Goal: Transaction & Acquisition: Purchase product/service

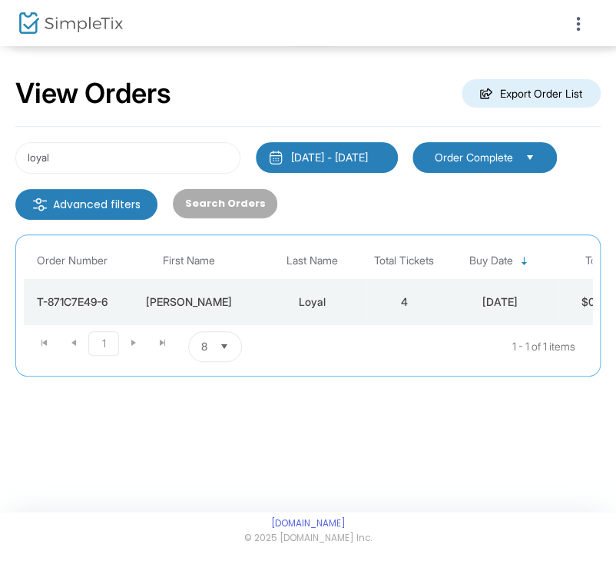
click at [127, 139] on div "loyal 8/23/2025 - 9/22/2025 Last 30 Days Today Yesterday This week This Month L…" at bounding box center [307, 252] width 585 height 250
click at [91, 149] on input "loyal" at bounding box center [127, 158] width 225 height 32
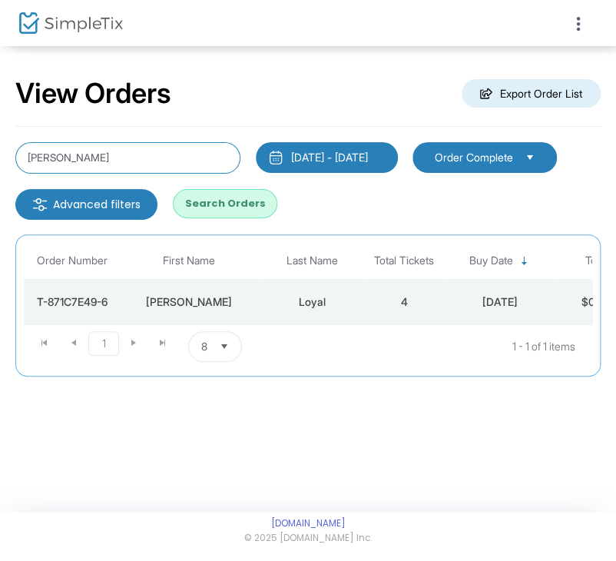
type input "adam greene"
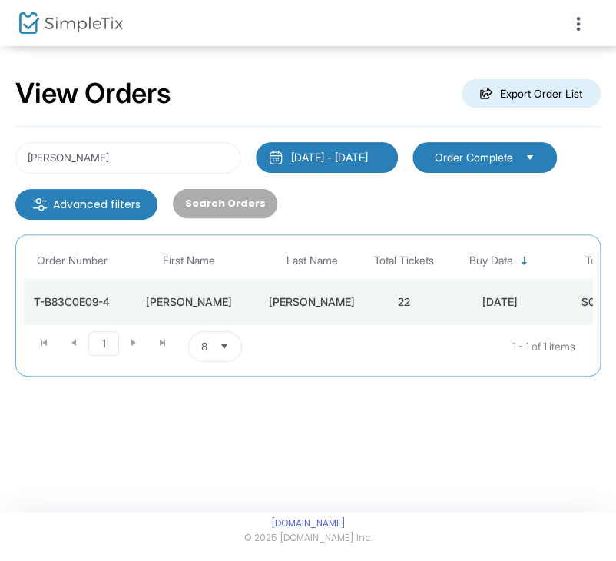
click at [151, 296] on div "Adam" at bounding box center [189, 301] width 131 height 15
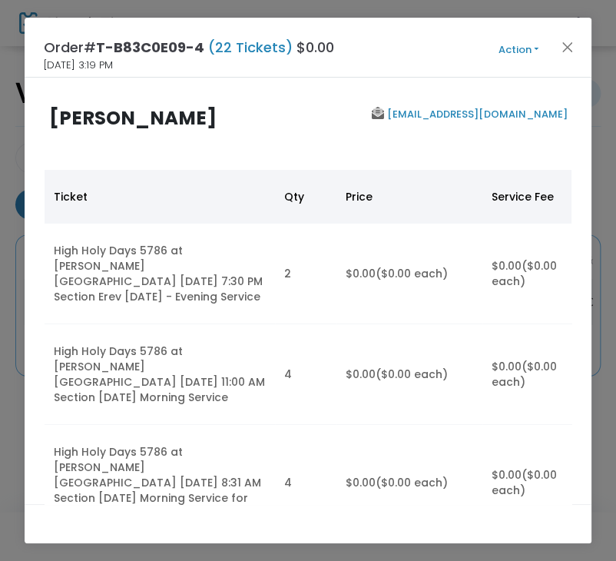
click at [519, 46] on button "Action" at bounding box center [519, 49] width 92 height 17
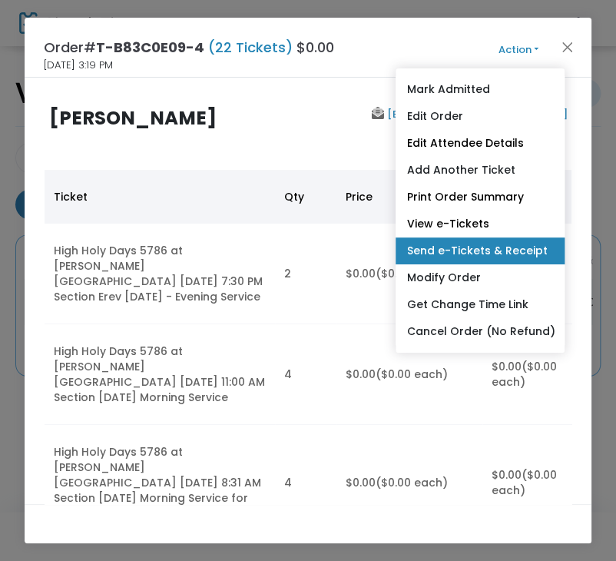
click at [510, 254] on link "Send e-Tickets & Receipt" at bounding box center [480, 250] width 169 height 27
type input "agreene@mcguirewoods.com"
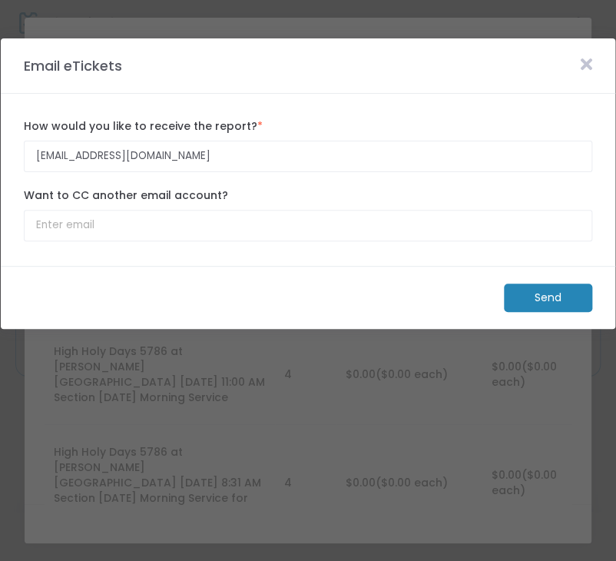
click at [526, 294] on m-button "Send" at bounding box center [548, 298] width 88 height 28
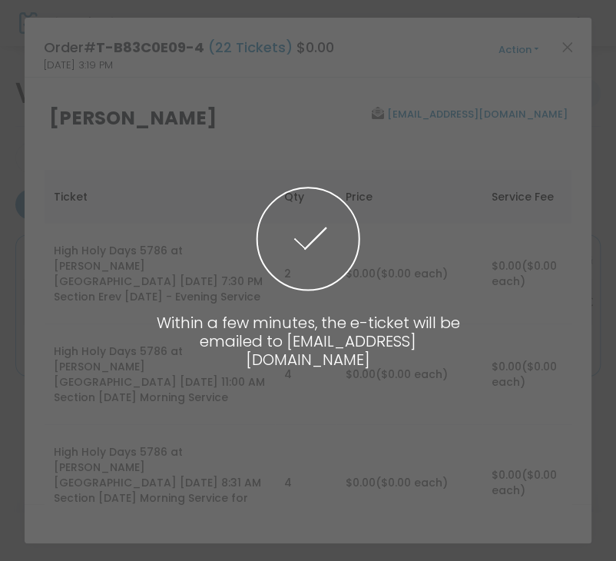
click at [489, 289] on span at bounding box center [308, 280] width 616 height 561
click at [526, 68] on span at bounding box center [308, 280] width 616 height 561
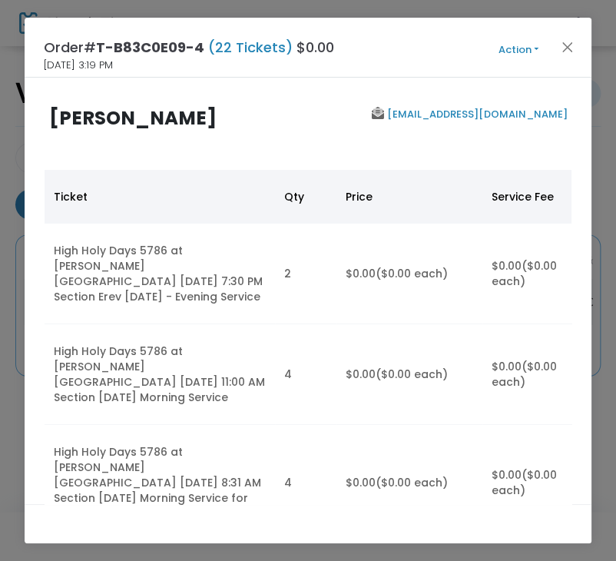
click at [524, 47] on button "Action" at bounding box center [519, 49] width 92 height 17
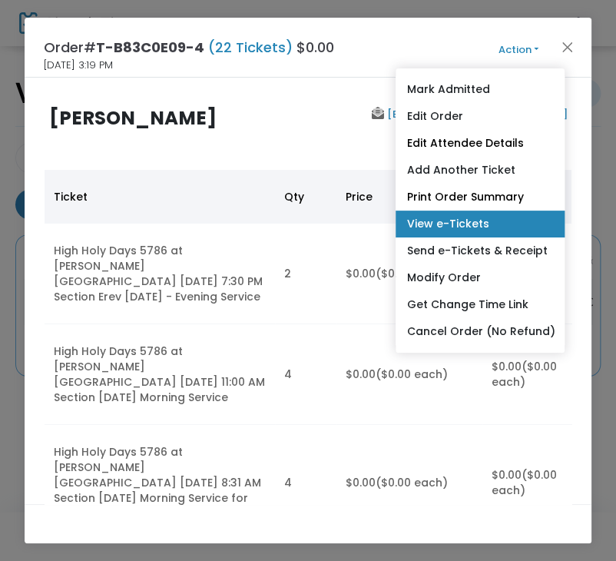
click at [480, 222] on link "View e-Tickets" at bounding box center [480, 224] width 169 height 27
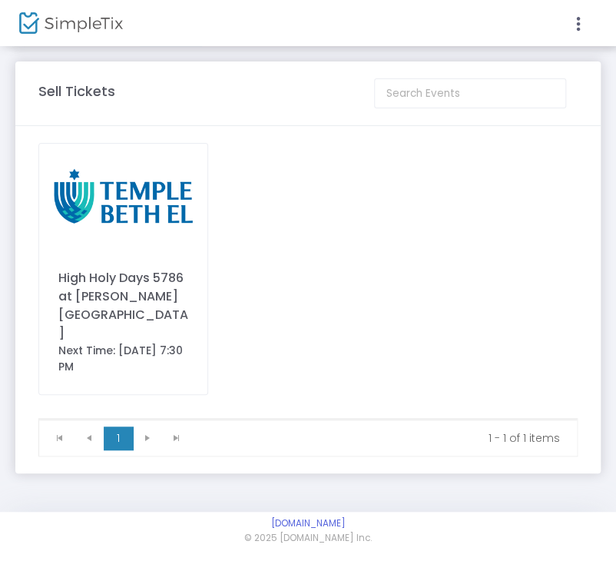
click at [171, 214] on img at bounding box center [123, 197] width 168 height 106
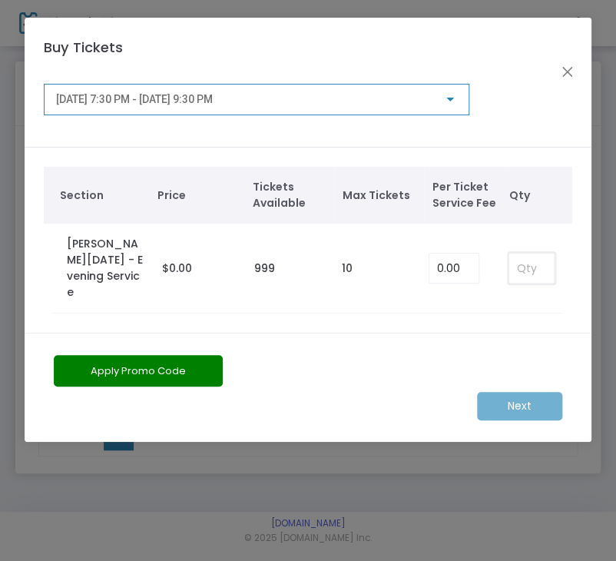
click at [544, 254] on input at bounding box center [531, 268] width 45 height 29
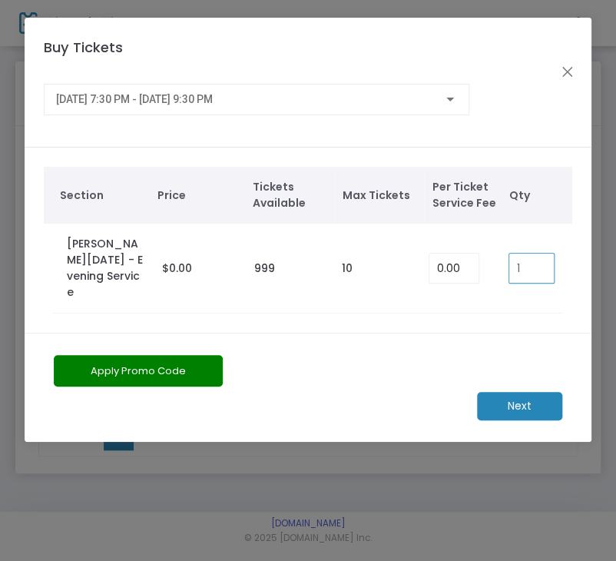
type input "1"
click at [510, 397] on m-button "Next" at bounding box center [519, 406] width 85 height 28
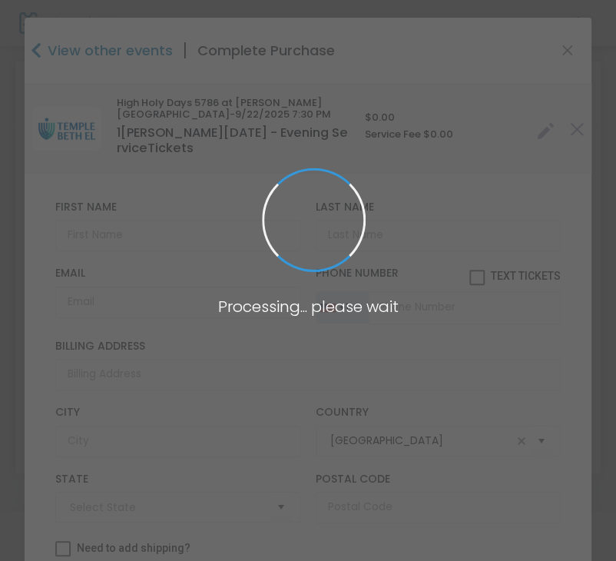
type input "[US_STATE]"
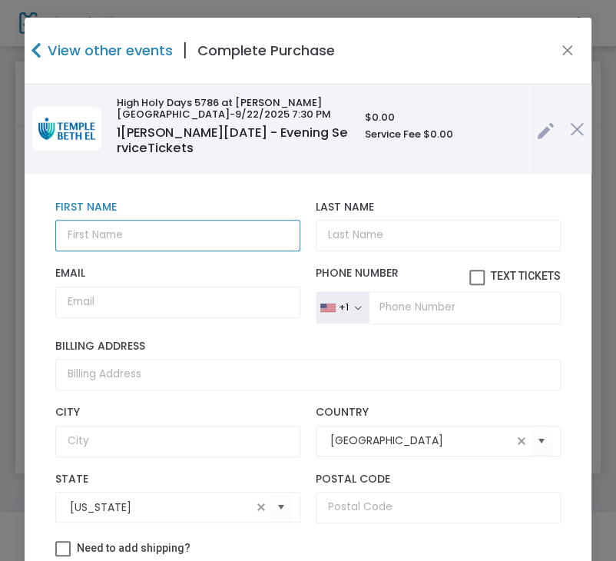
click at [154, 232] on input "text" at bounding box center [177, 236] width 245 height 32
paste input "[PERSON_NAME]"
type input "[PERSON_NAME]"
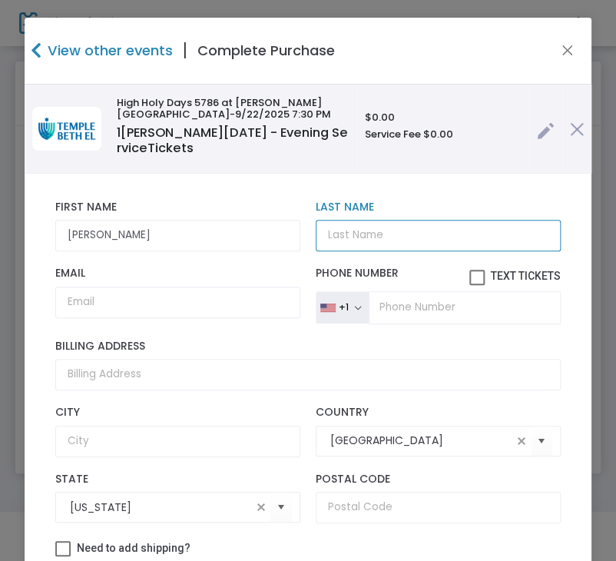
click at [376, 223] on input "Last Name" at bounding box center [438, 236] width 245 height 32
paste input "Loyal"
type input "Loyal"
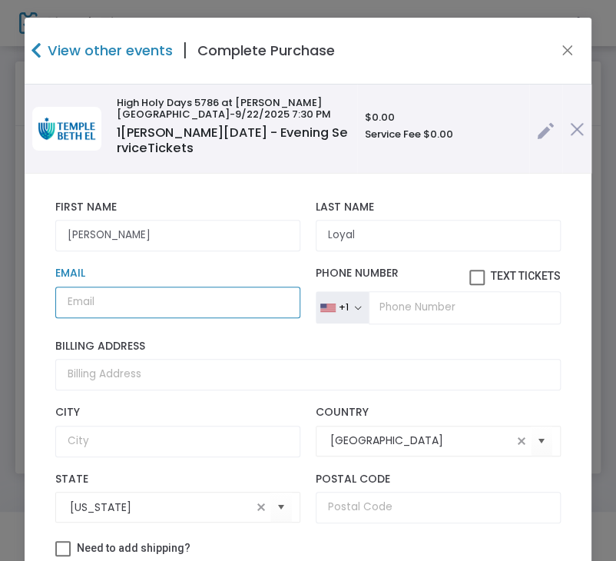
click at [200, 298] on input "Email" at bounding box center [177, 303] width 245 height 32
paste input "9199518849"
type input "9199518849"
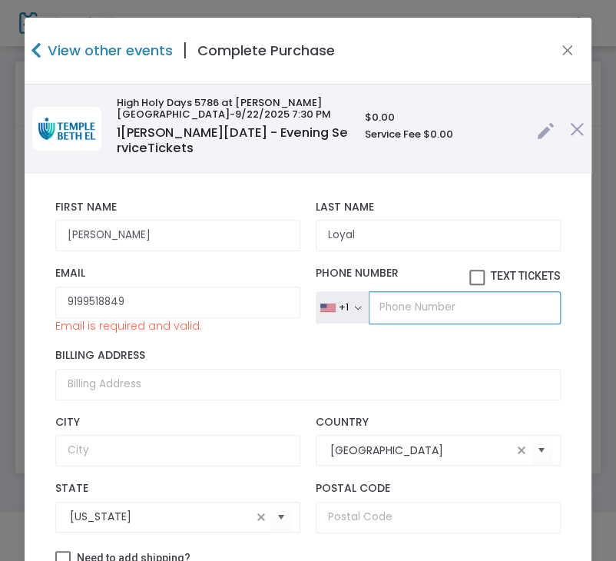
click at [443, 299] on input "tel" at bounding box center [465, 307] width 192 height 32
paste input "tel"
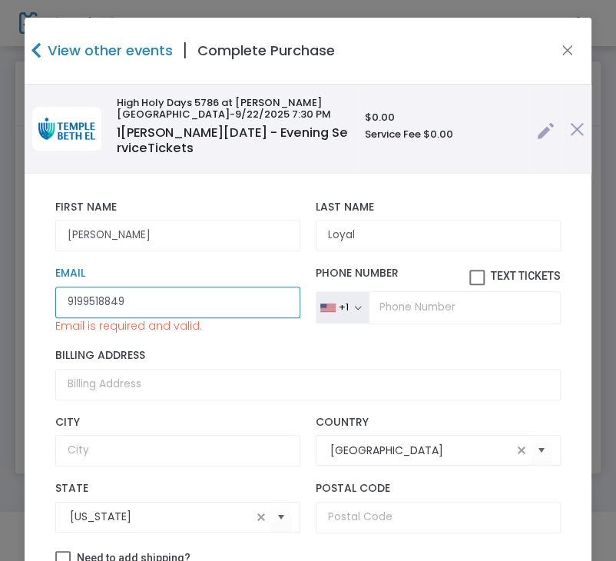
click at [193, 305] on input "9199518849" at bounding box center [177, 303] width 245 height 32
paste input "[EMAIL_ADDRESS][DOMAIN_NAME]"
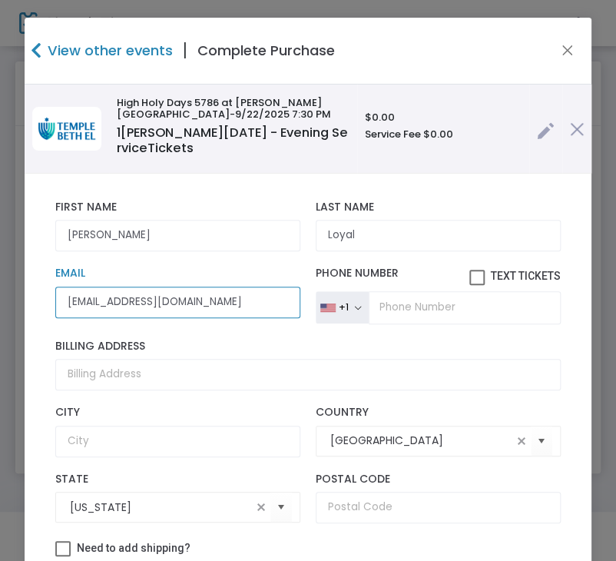
type input "[EMAIL_ADDRESS][DOMAIN_NAME]"
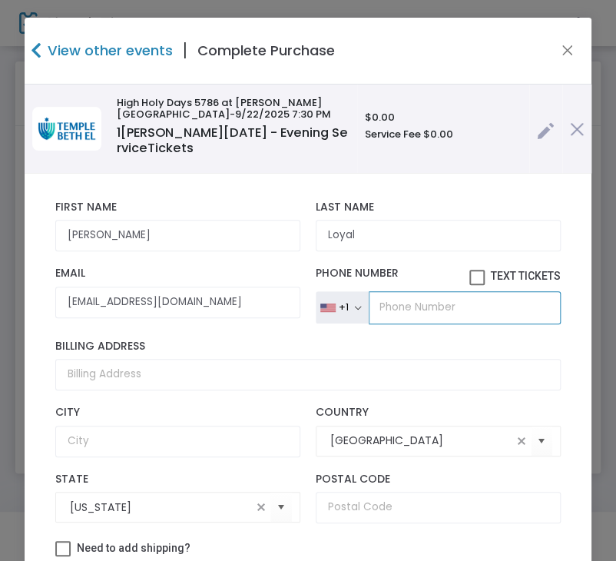
click at [493, 311] on input "tel" at bounding box center [465, 307] width 192 height 32
paste input "[PHONE_NUMBER]"
type input "[PHONE_NUMBER]"
click at [469, 277] on span at bounding box center [476, 277] width 15 height 15
click at [476, 285] on input "Text Tickets" at bounding box center [476, 285] width 1 height 1
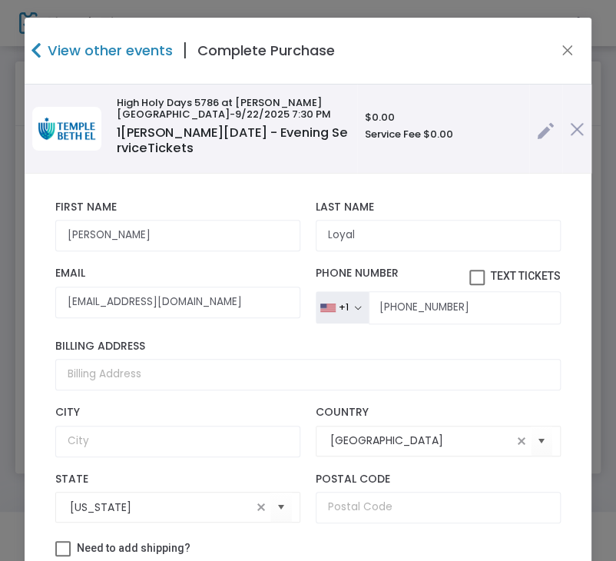
checkbox input "true"
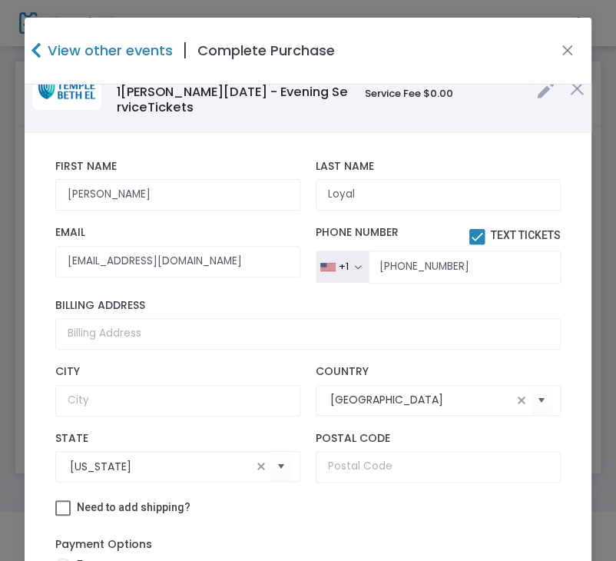
scroll to position [150, 0]
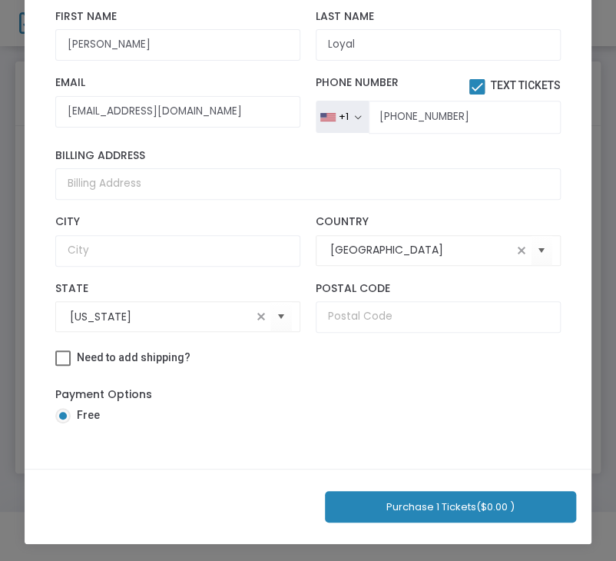
click at [393, 501] on button "Purchase 1 Tickets ($0.00 )" at bounding box center [450, 507] width 251 height 32
